Goal: Find specific page/section: Find specific page/section

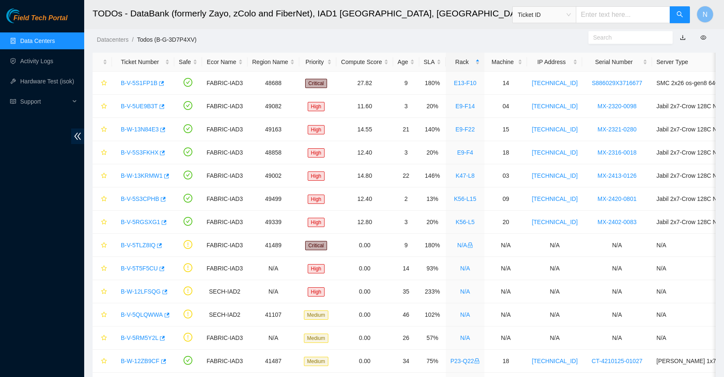
click at [47, 40] on link "Data Centers" at bounding box center [37, 40] width 35 height 7
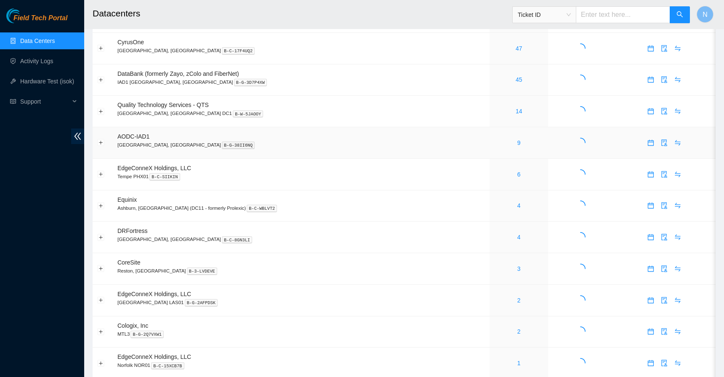
scroll to position [270, 0]
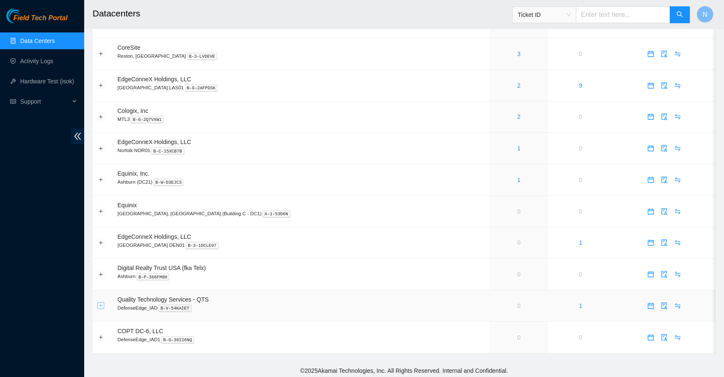
click at [103, 304] on button "Expand row" at bounding box center [101, 305] width 7 height 7
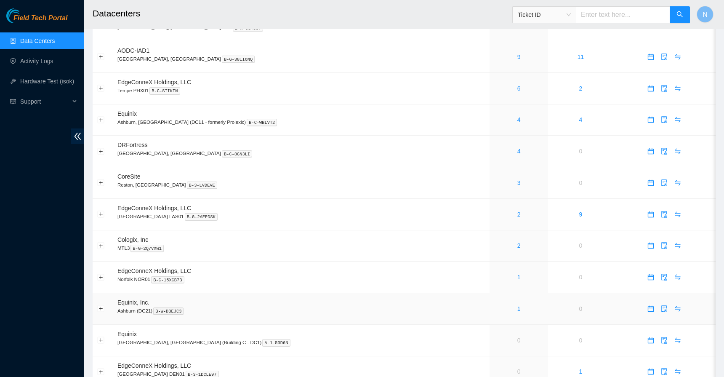
scroll to position [142, 0]
click at [517, 274] on link "1" at bounding box center [518, 276] width 3 height 7
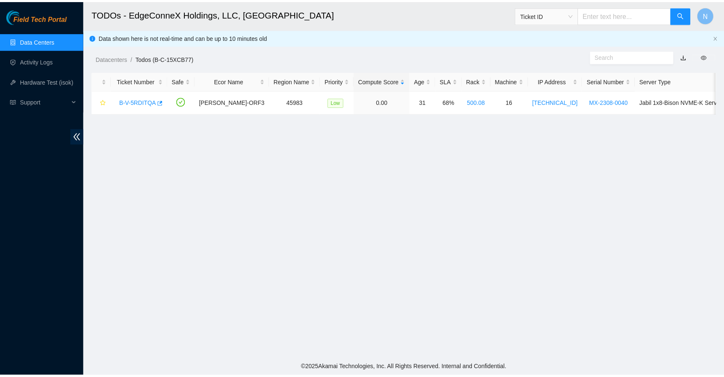
scroll to position [142, 0]
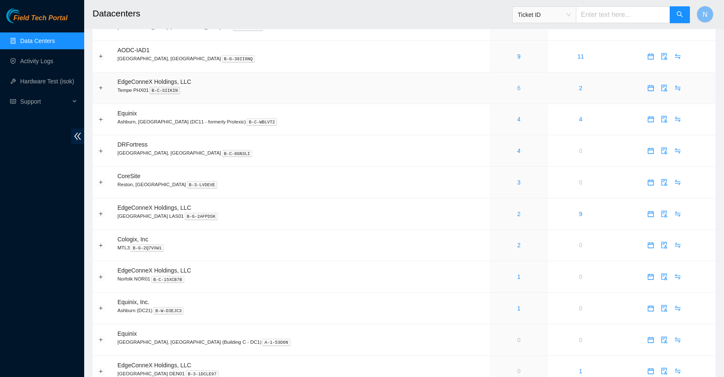
click at [517, 85] on link "6" at bounding box center [518, 88] width 3 height 7
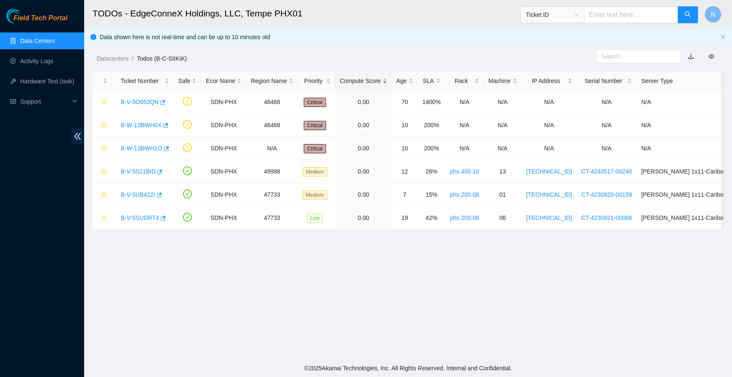
click at [55, 43] on link "Data Centers" at bounding box center [37, 40] width 35 height 7
